Goal: Transaction & Acquisition: Purchase product/service

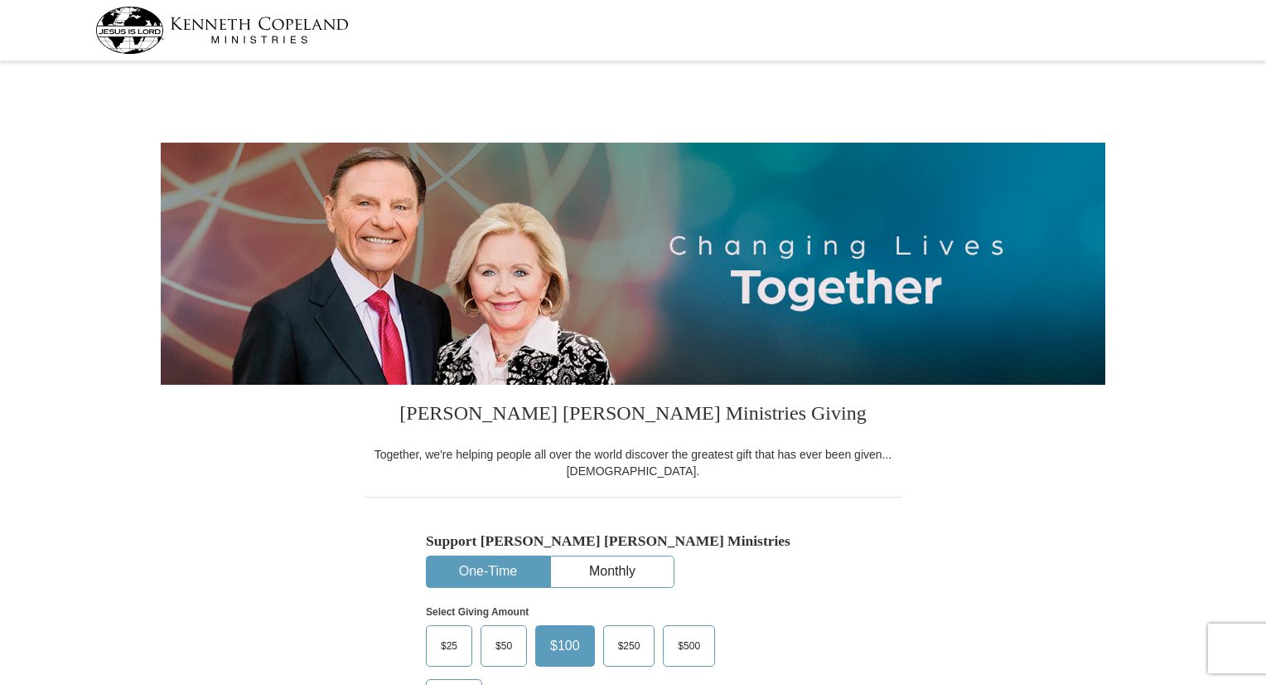
select select "FL"
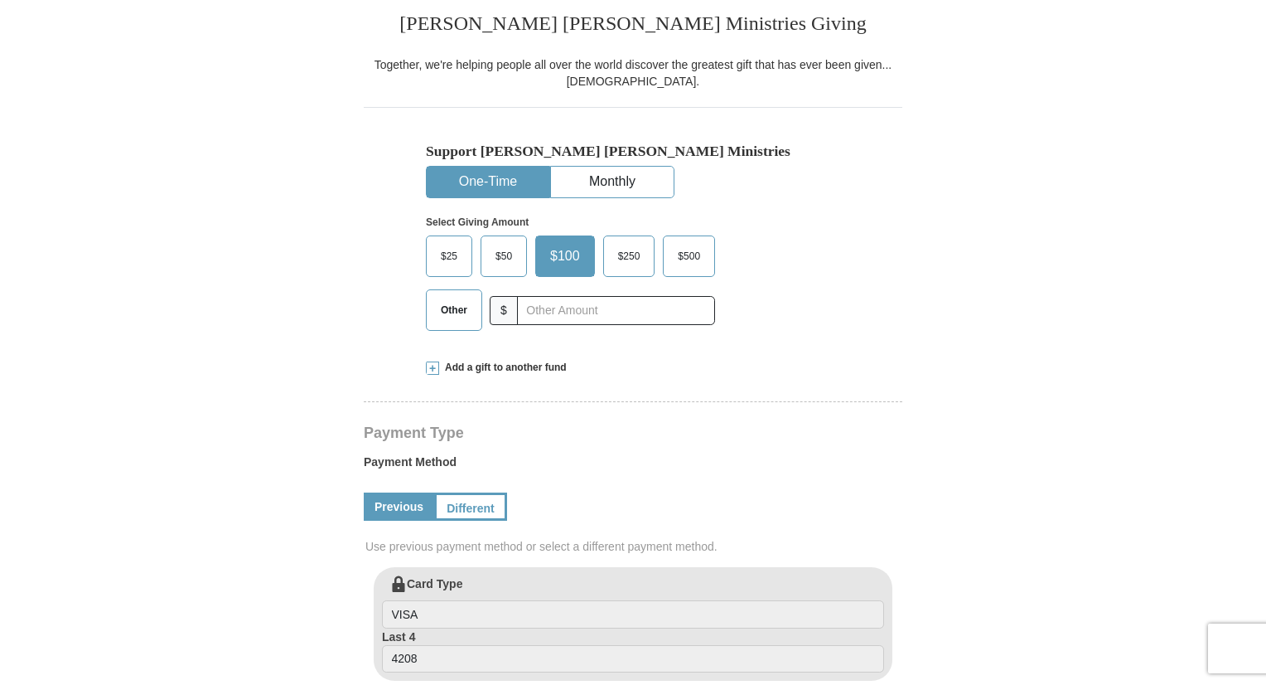
scroll to position [414, 0]
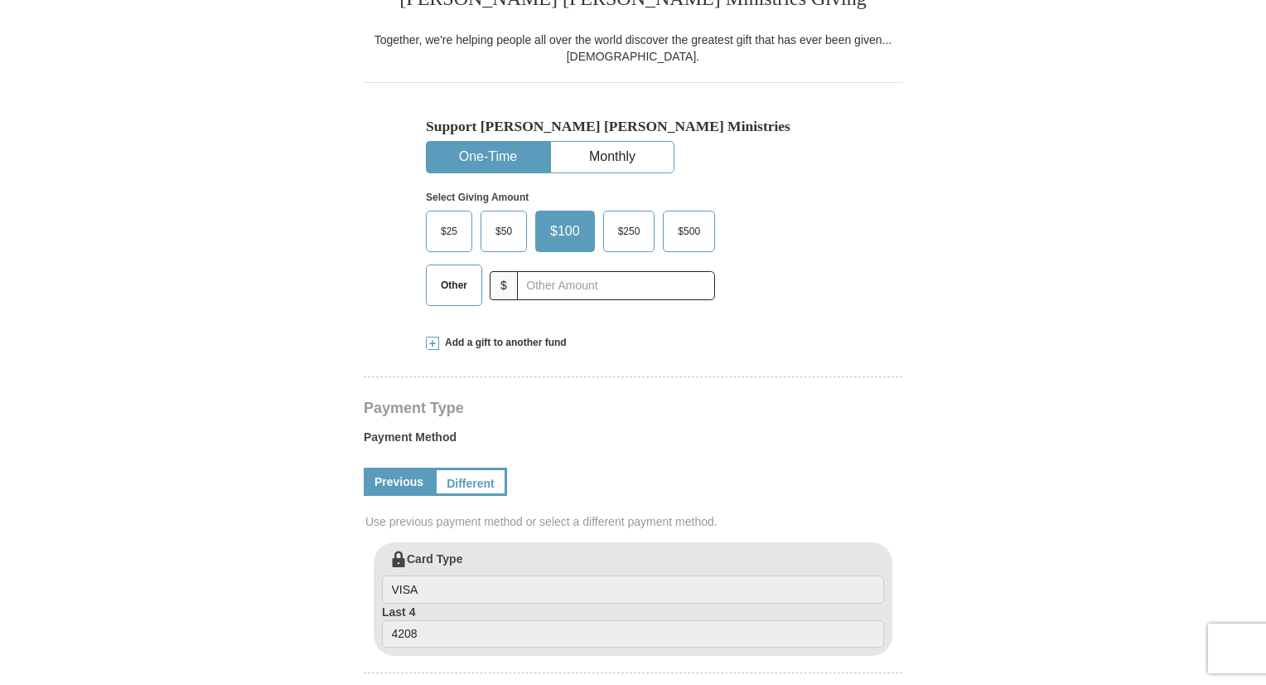
click at [503, 227] on span "$50" at bounding box center [503, 231] width 33 height 25
click at [0, 0] on input "$50" at bounding box center [0, 0] width 0 height 0
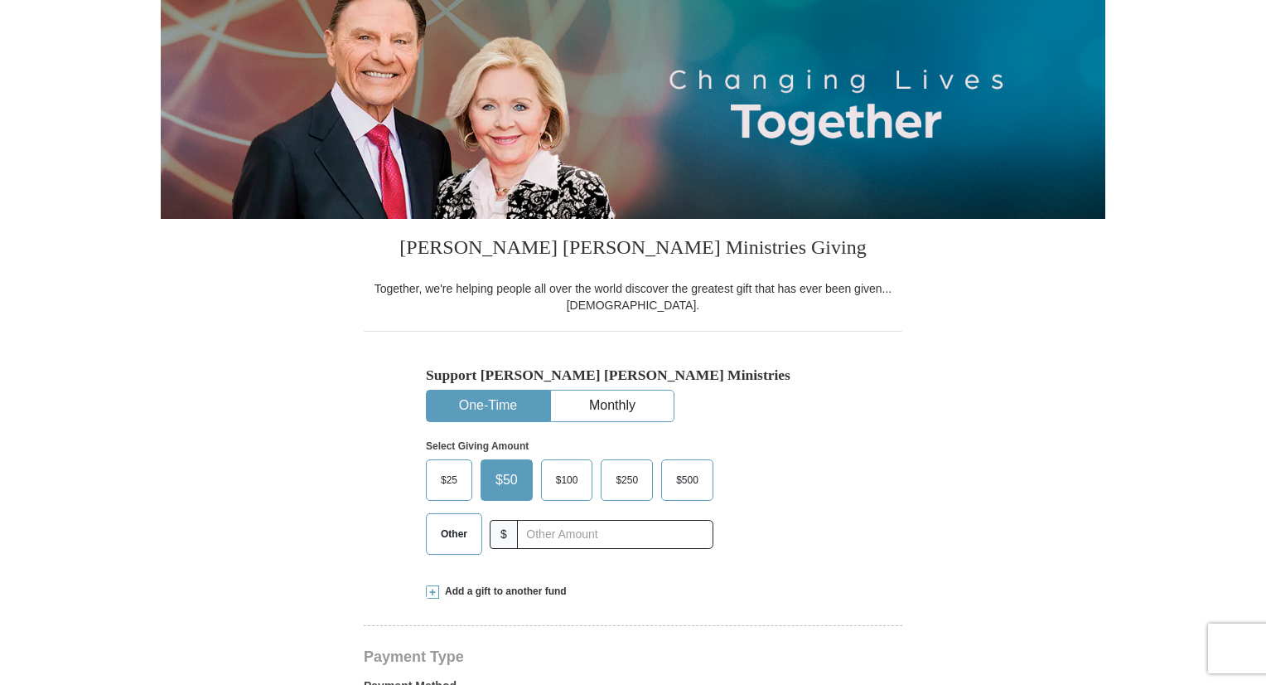
scroll to position [332, 0]
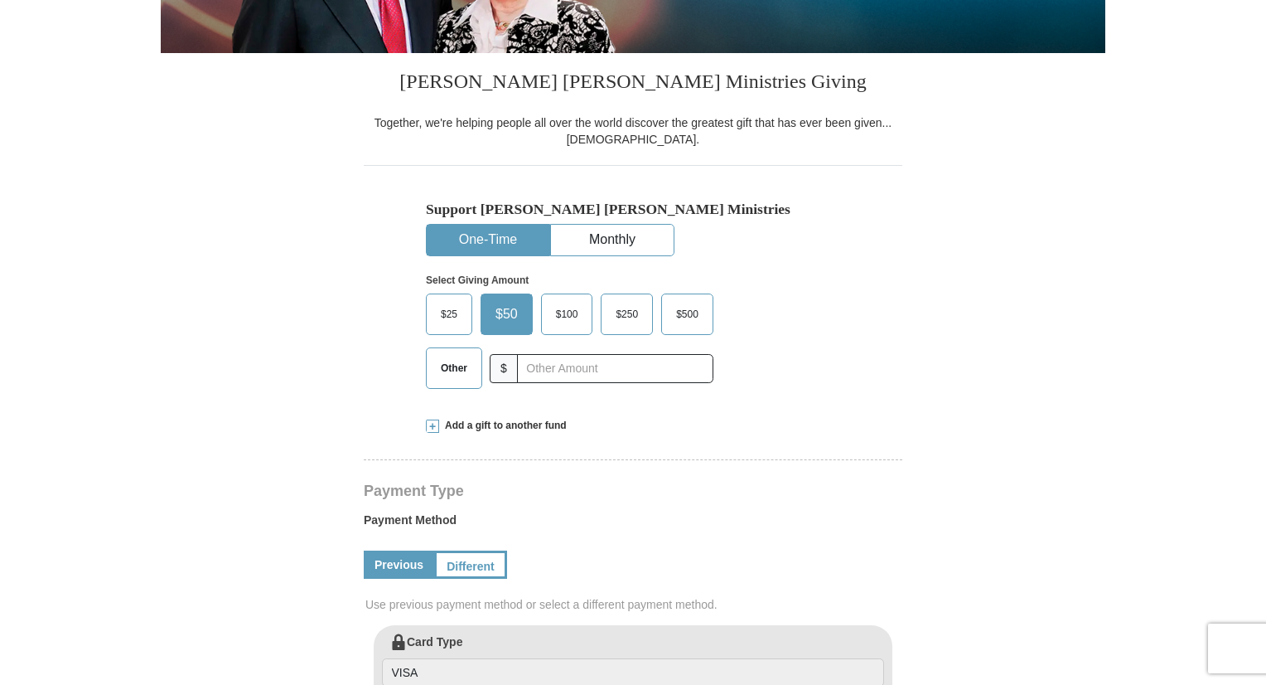
click at [487, 425] on span "Add a gift to another fund" at bounding box center [503, 426] width 128 height 14
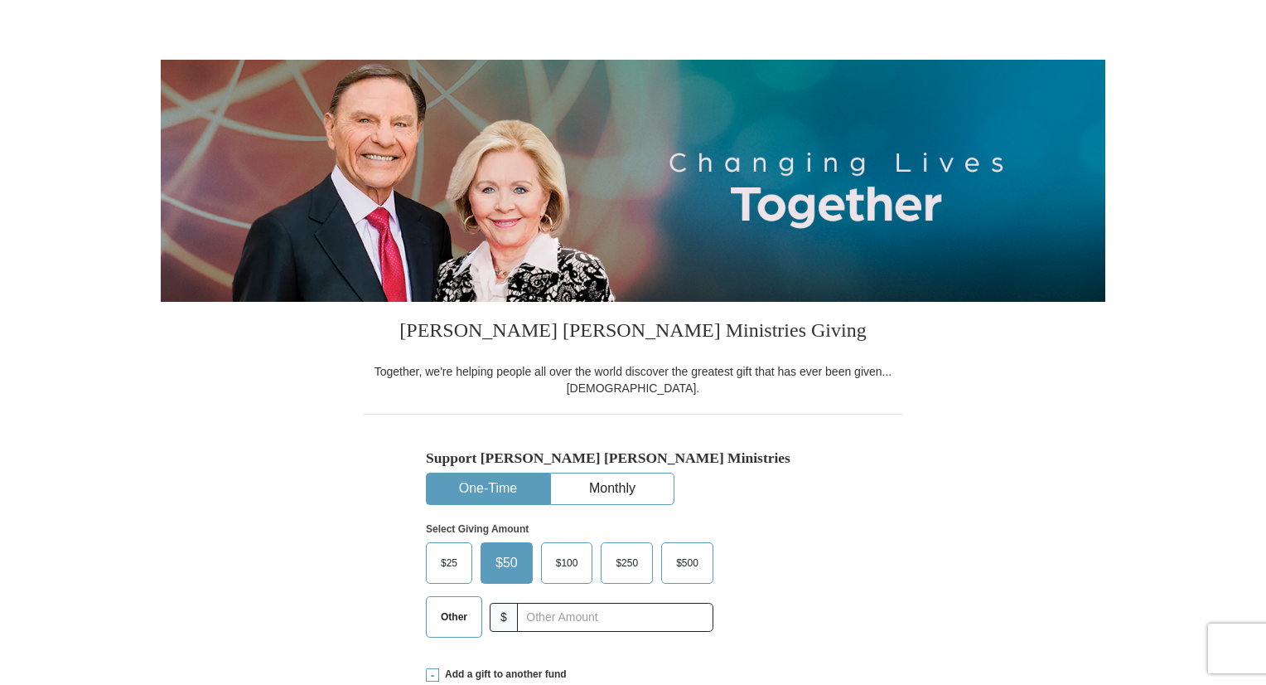
scroll to position [0, 0]
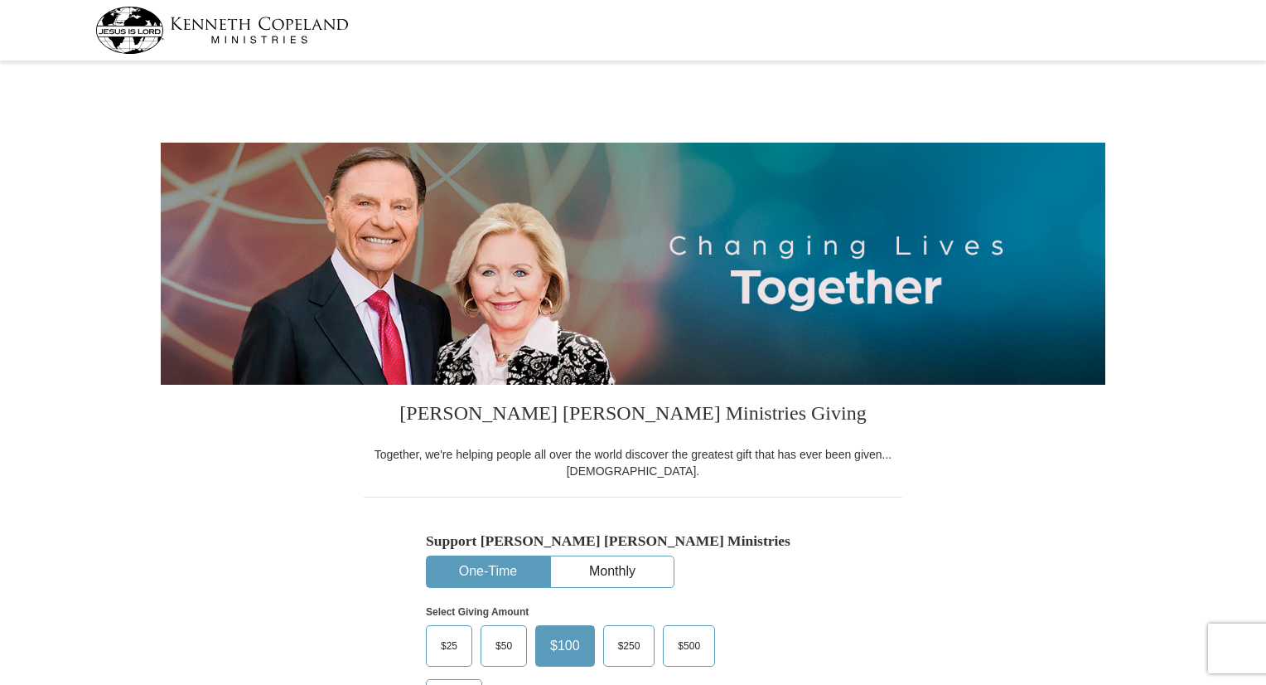
select select "FL"
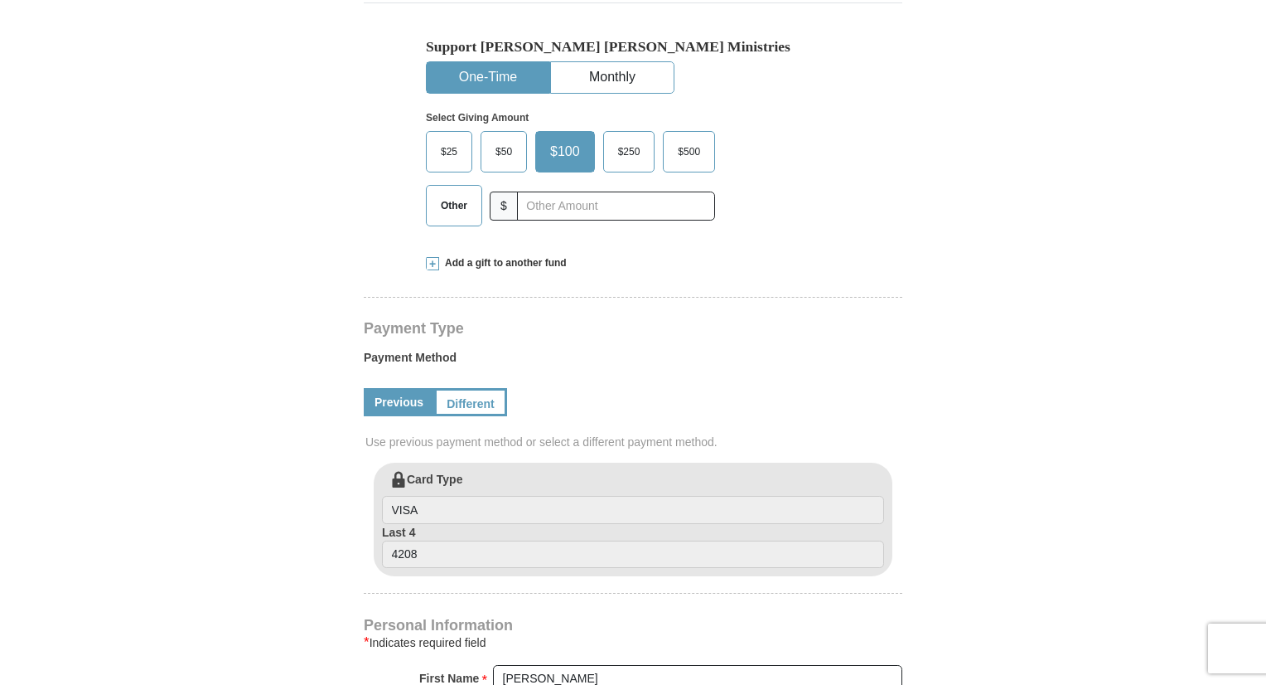
scroll to position [497, 0]
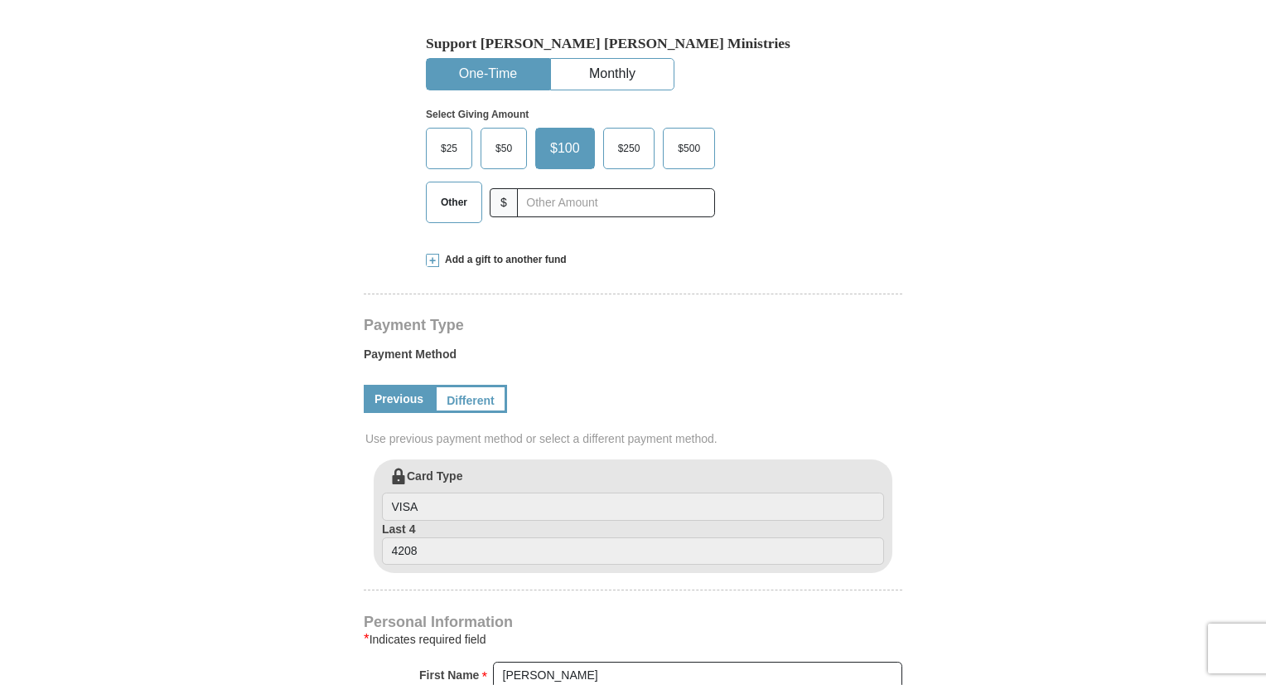
click at [433, 258] on span at bounding box center [432, 260] width 13 height 13
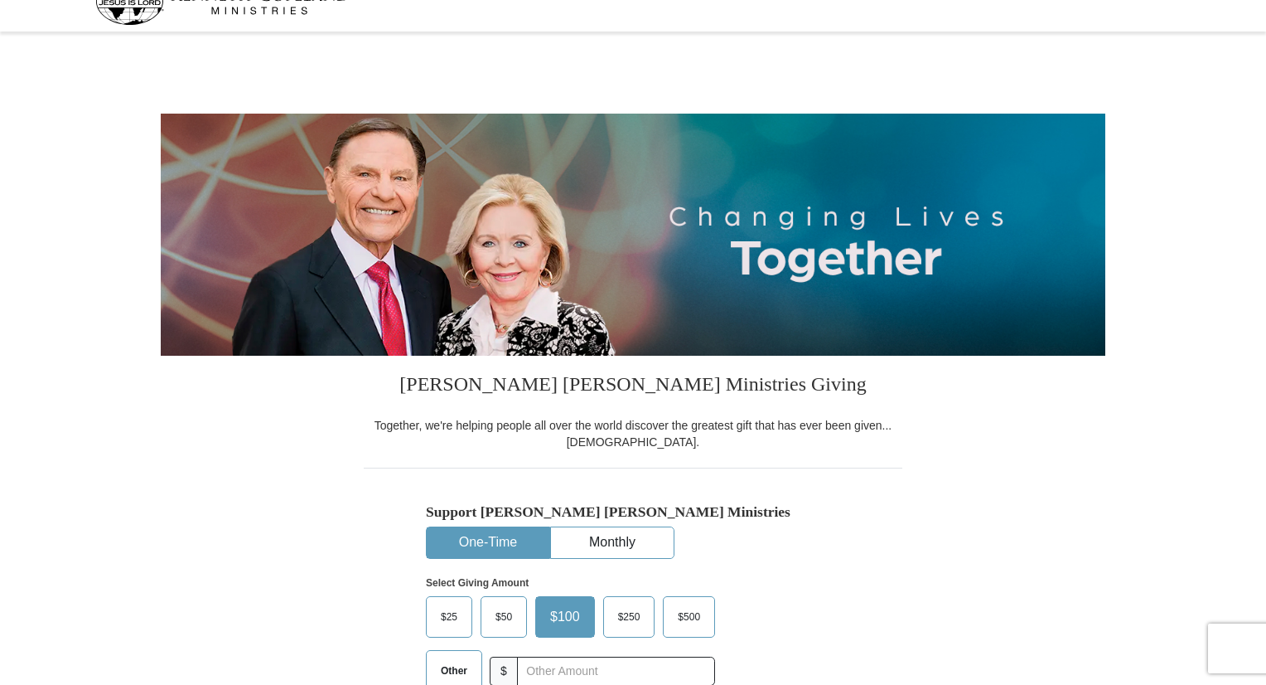
scroll to position [0, 0]
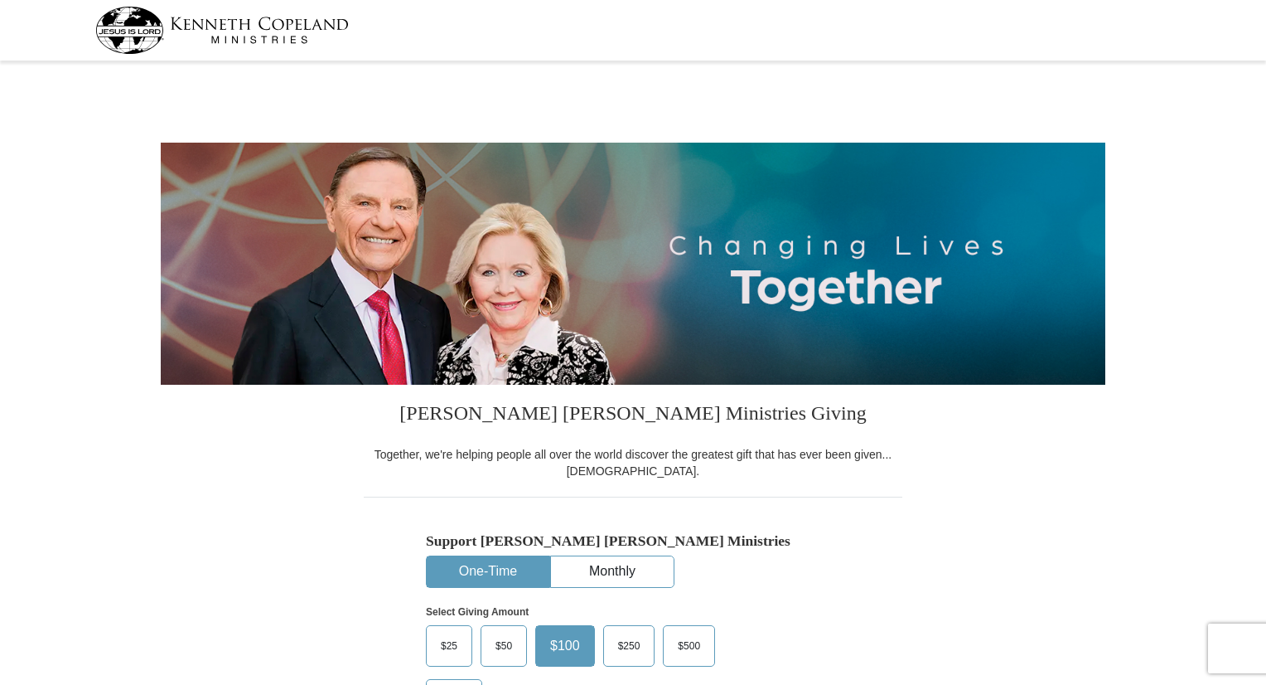
select select "FL"
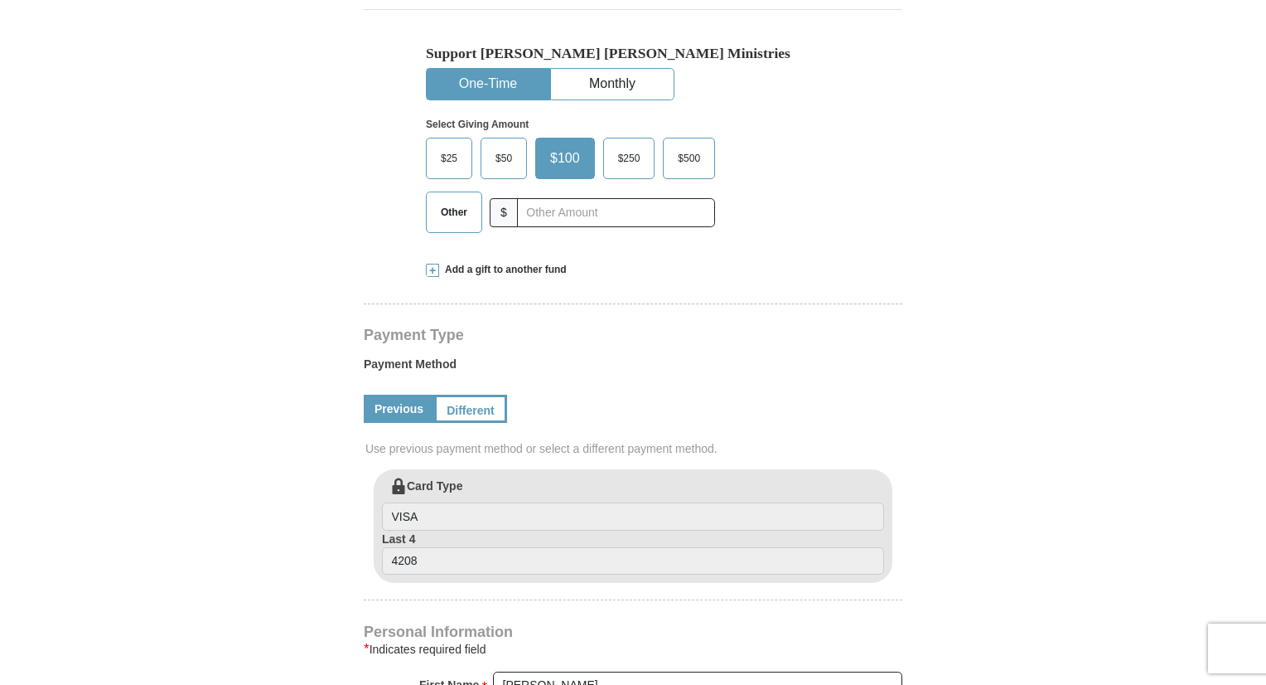
scroll to position [497, 0]
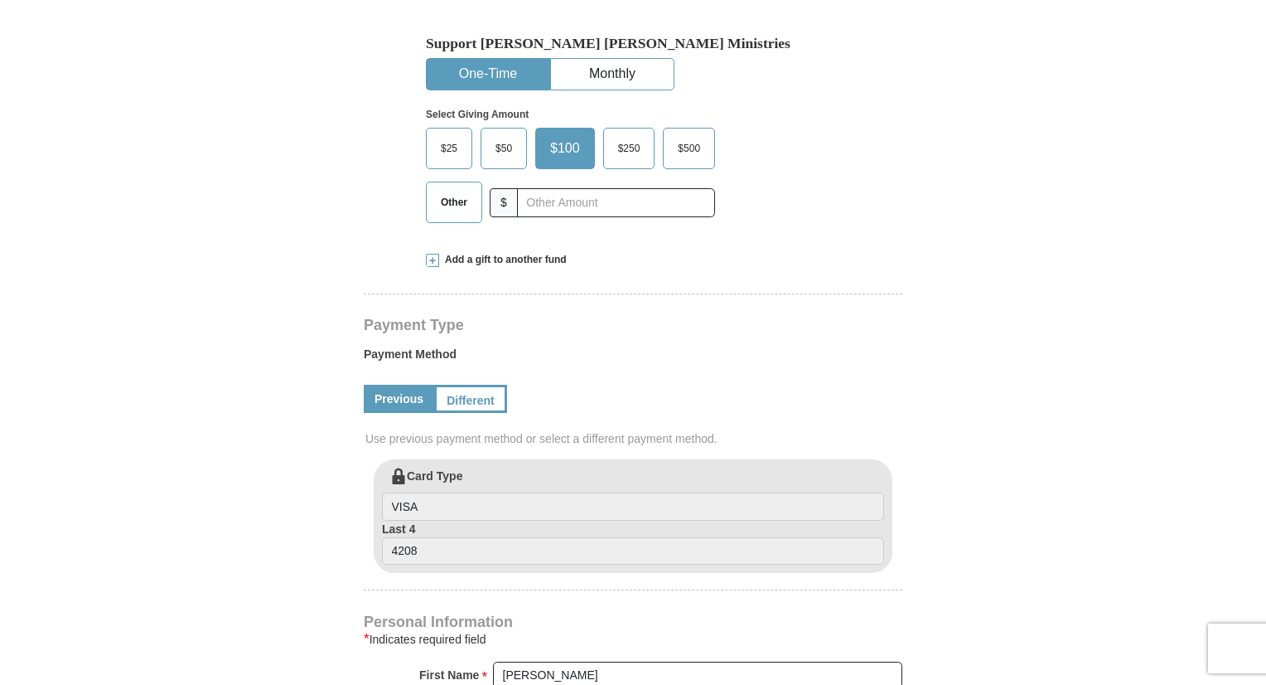
click at [433, 261] on span at bounding box center [432, 260] width 13 height 13
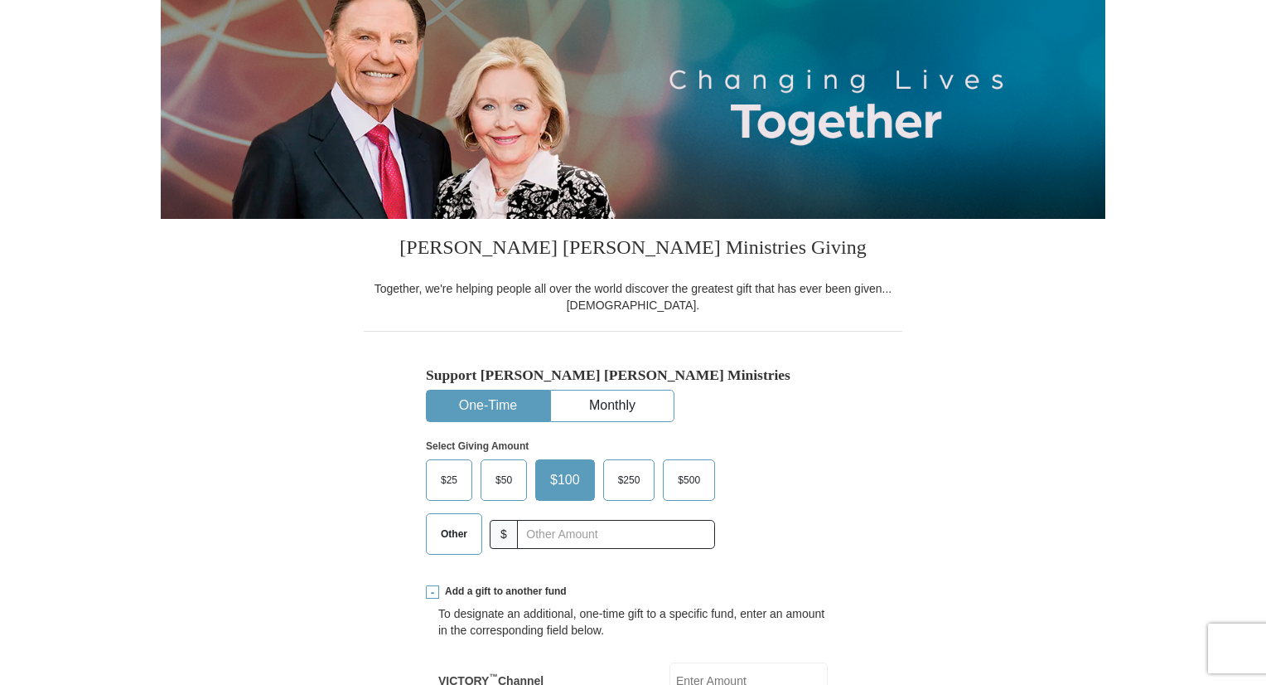
scroll to position [0, 0]
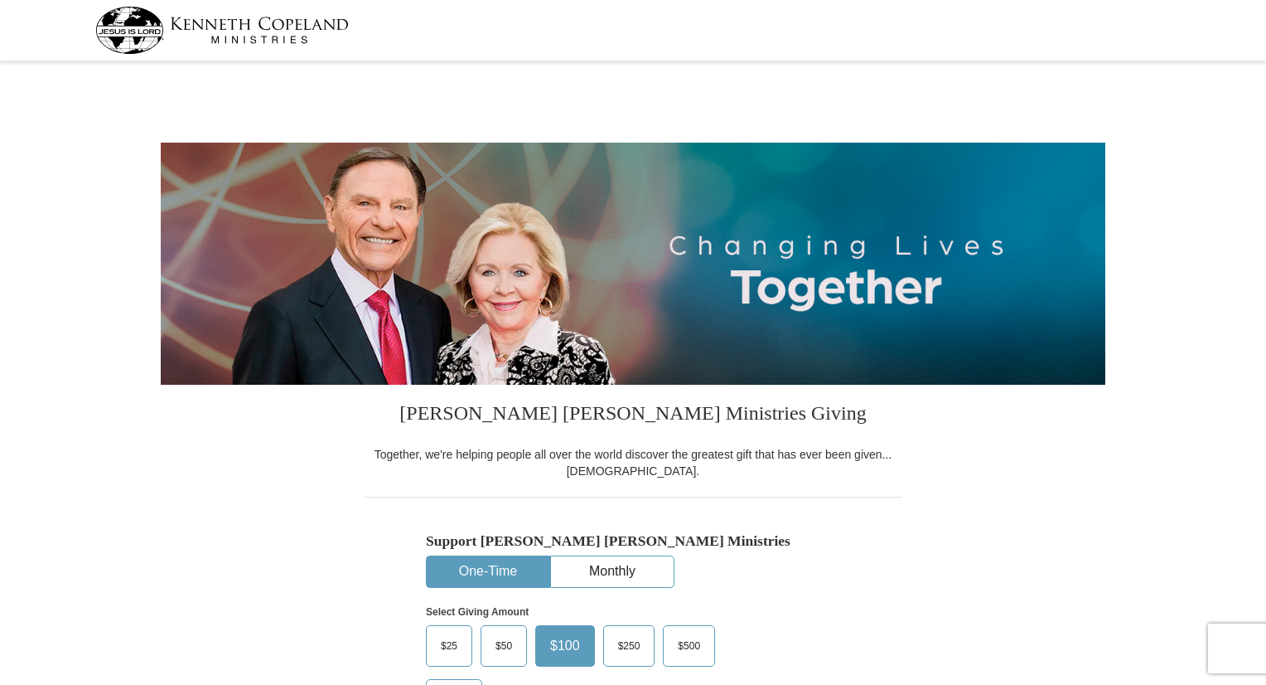
select select "FL"
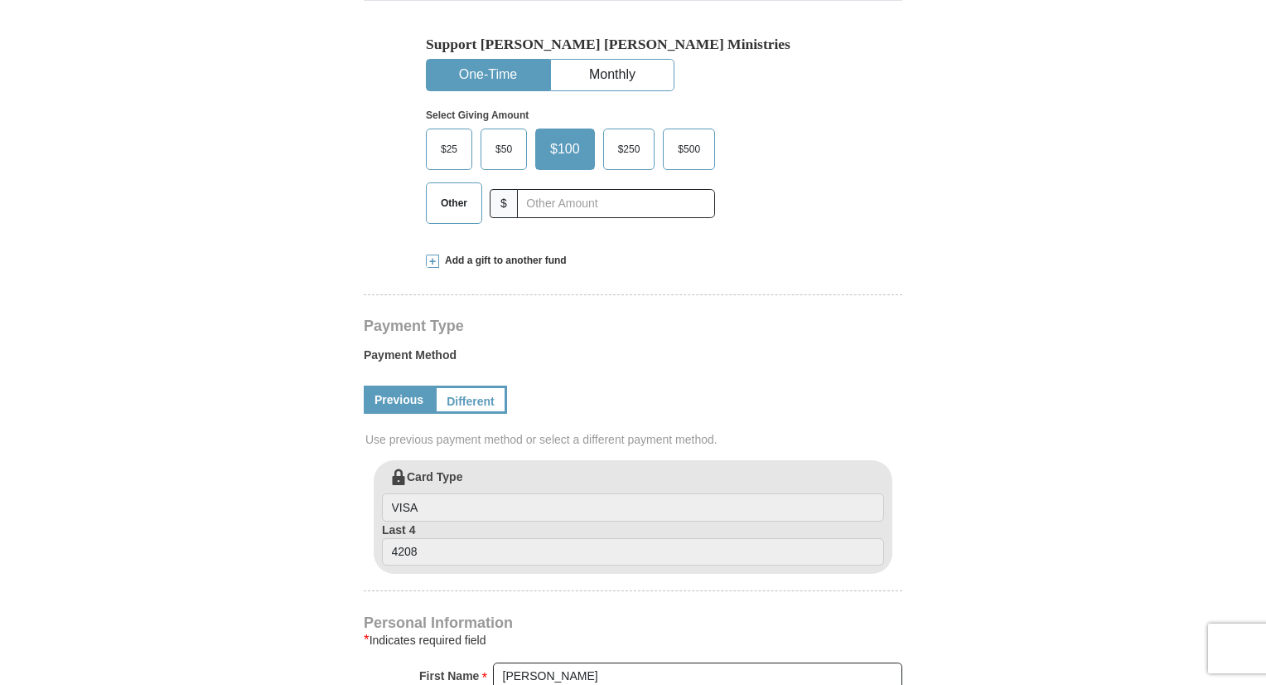
scroll to position [497, 0]
click at [430, 263] on span at bounding box center [432, 260] width 13 height 13
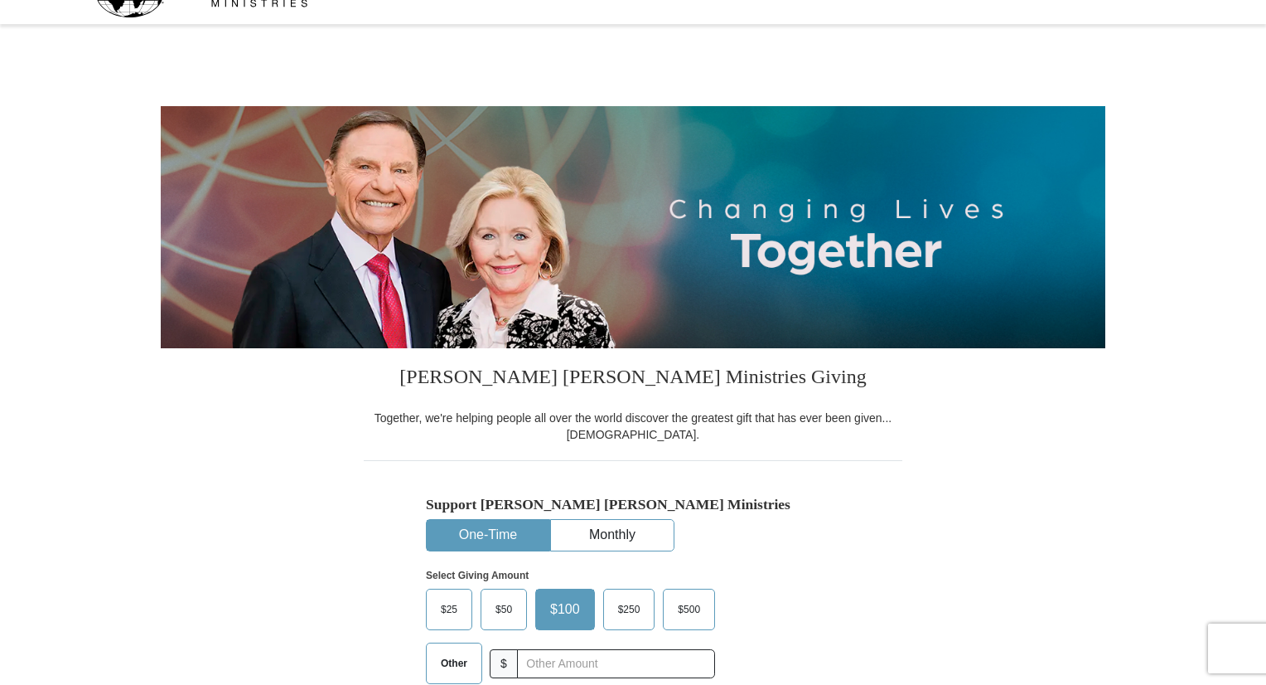
scroll to position [0, 0]
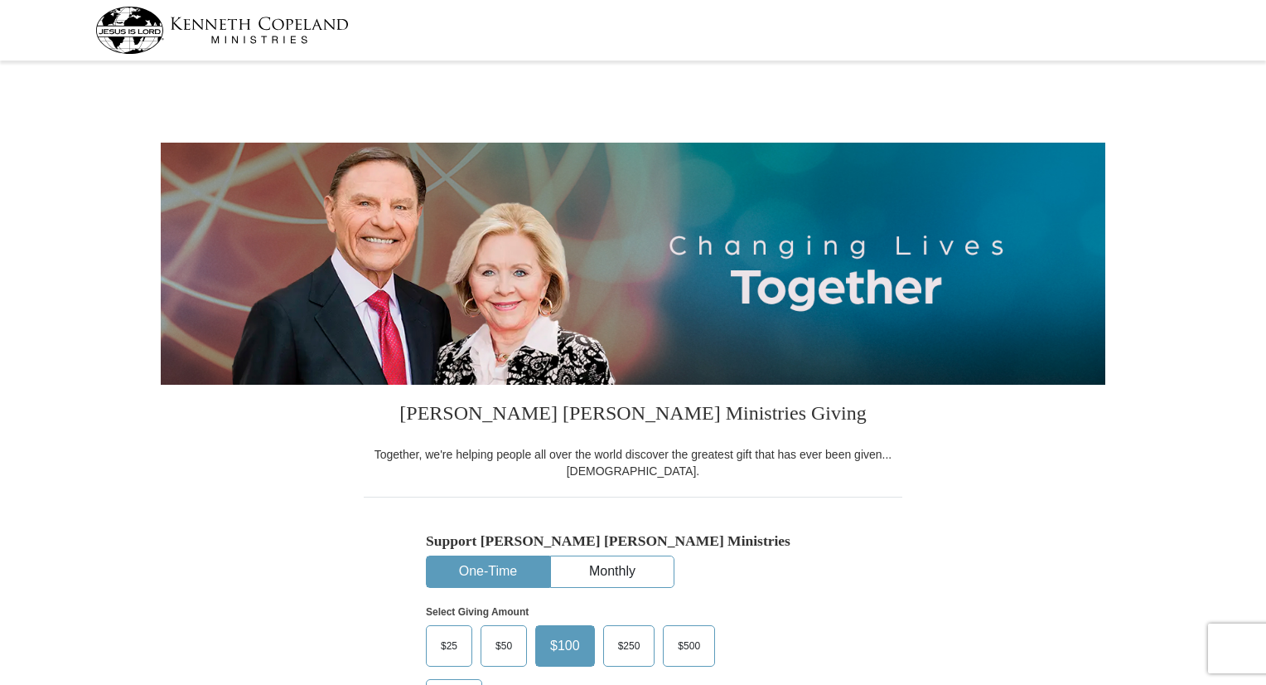
select select "FL"
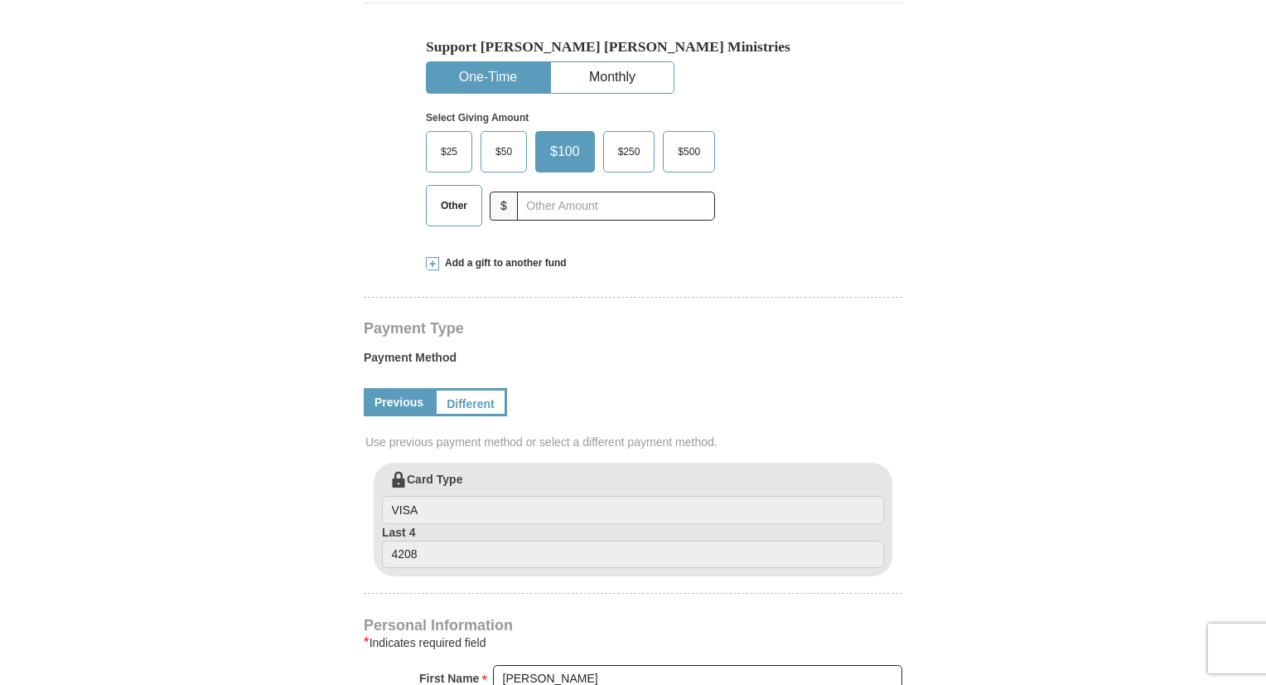
scroll to position [497, 0]
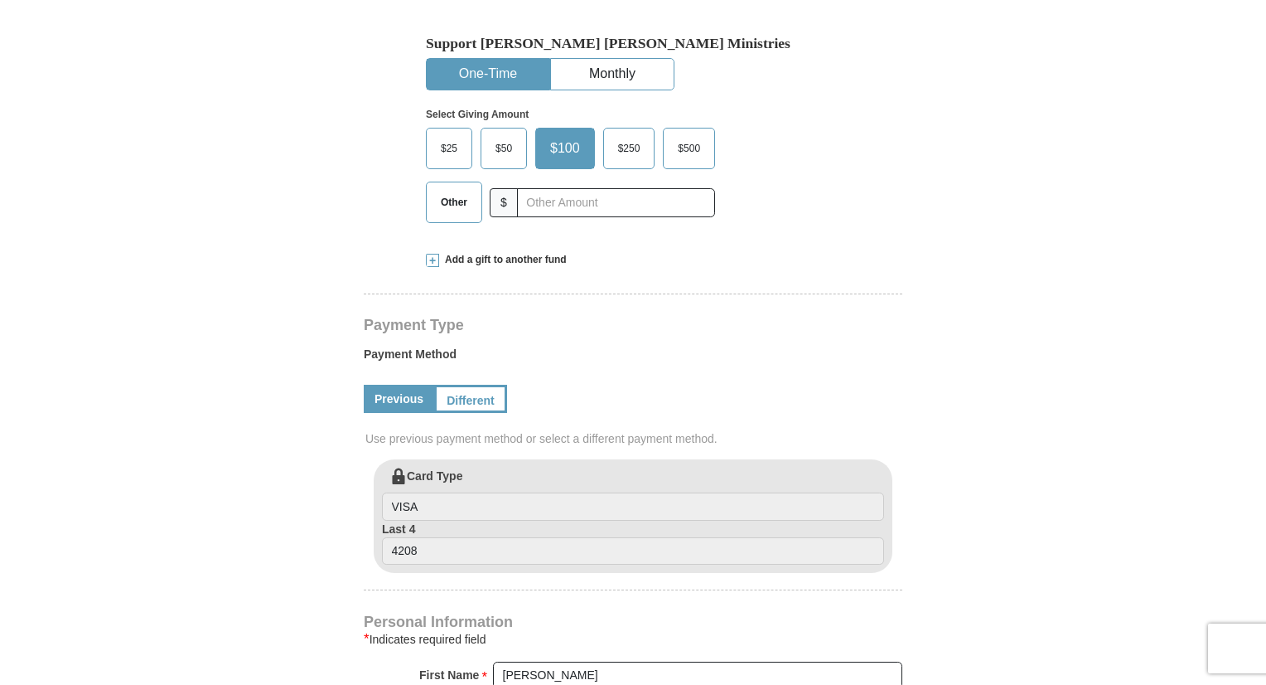
click at [434, 263] on span at bounding box center [432, 260] width 13 height 13
